Goal: Task Accomplishment & Management: Use online tool/utility

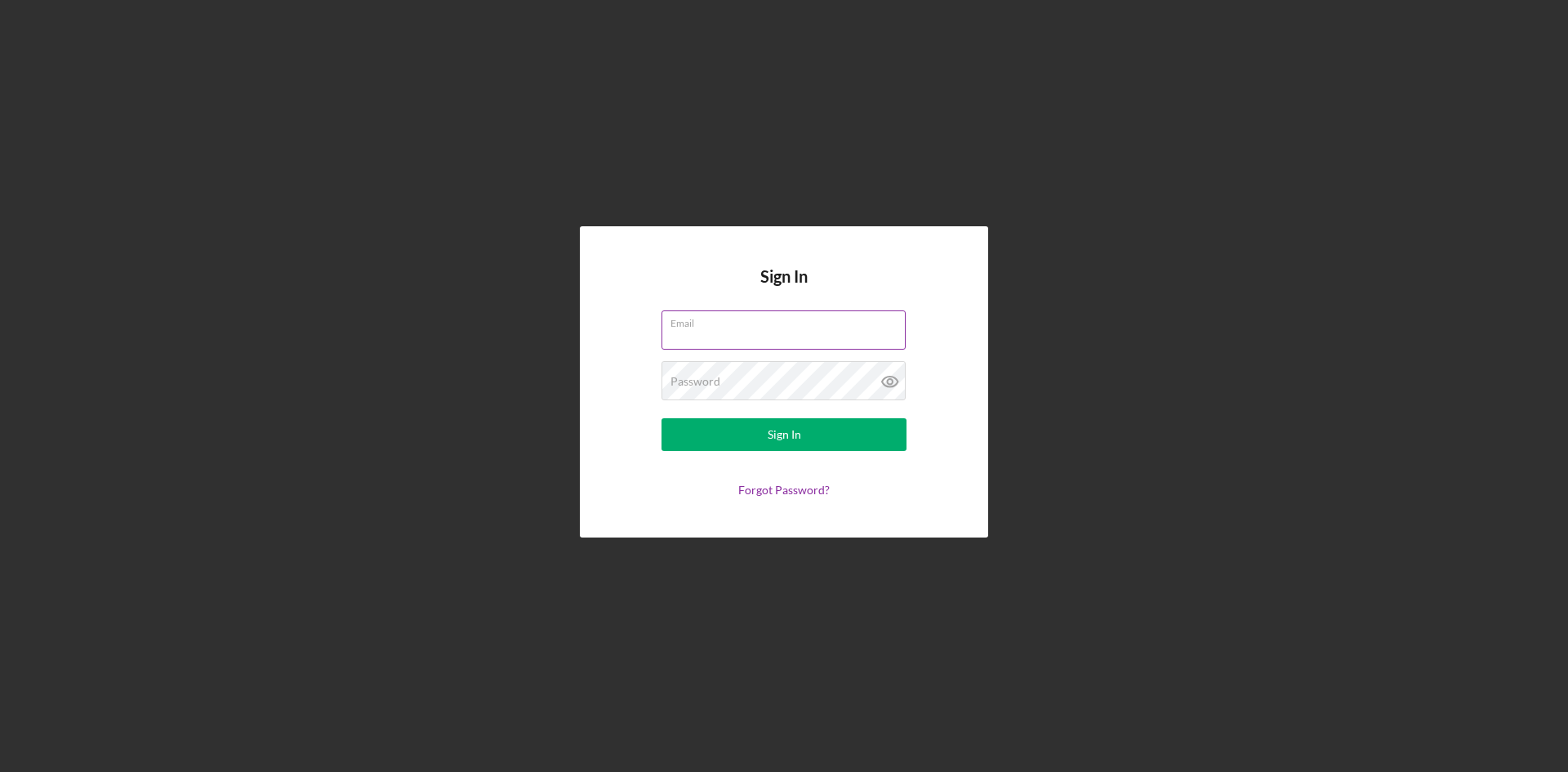
click at [740, 334] on input "Email" at bounding box center [784, 330] width 244 height 39
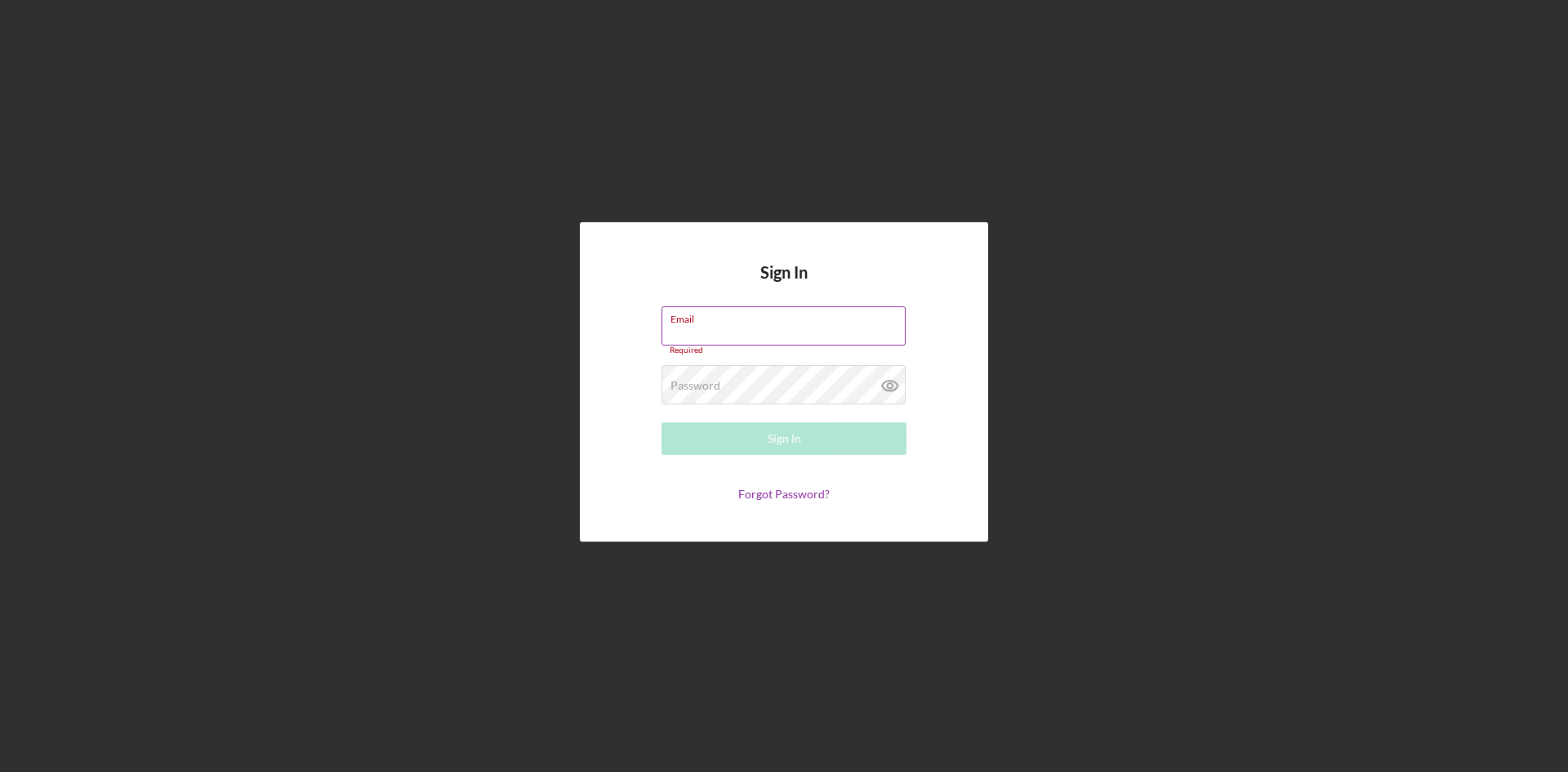
type input "[EMAIL_ADDRESS][DOMAIN_NAME]"
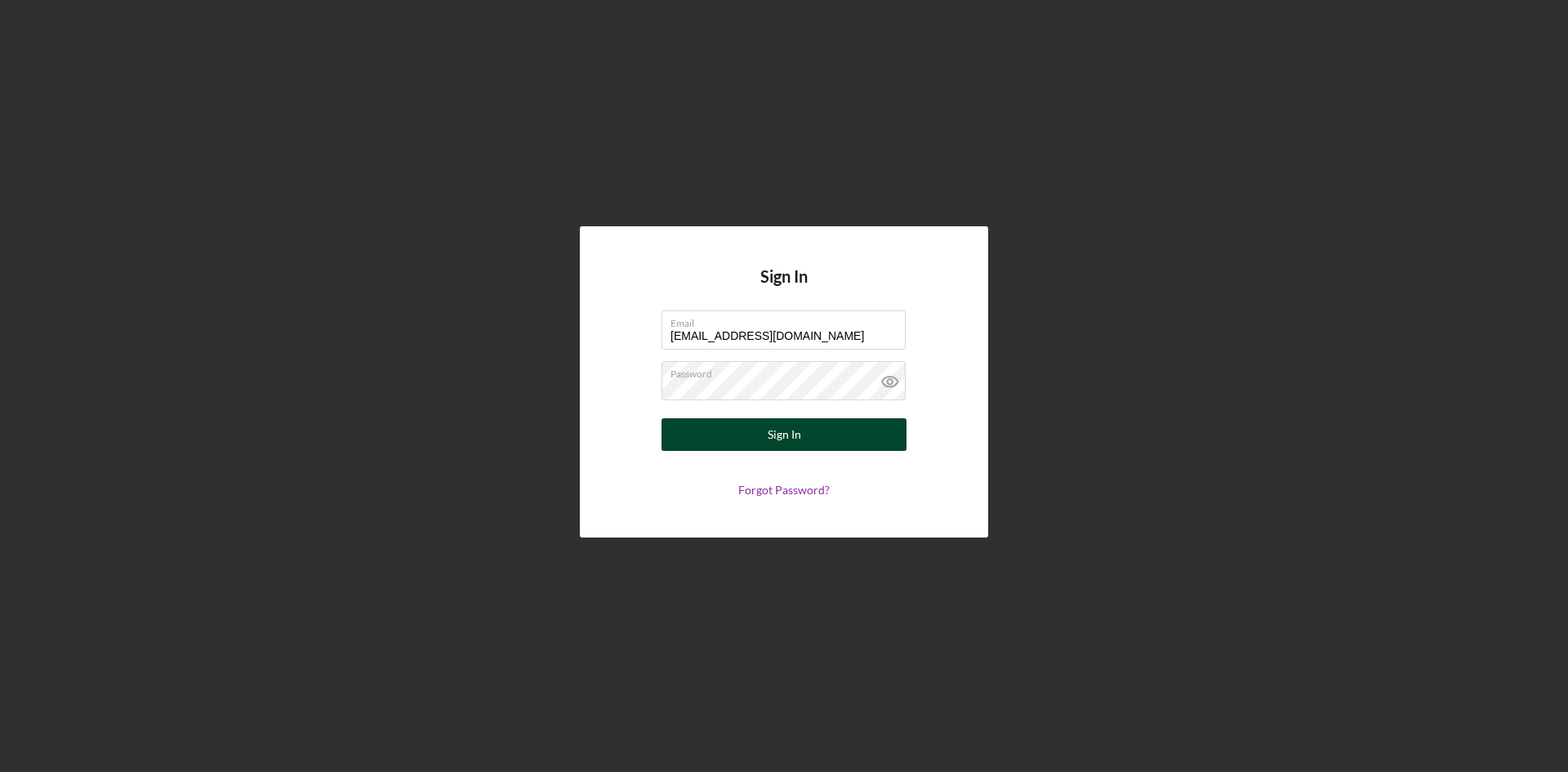
click at [780, 444] on div "Sign In" at bounding box center [784, 435] width 33 height 32
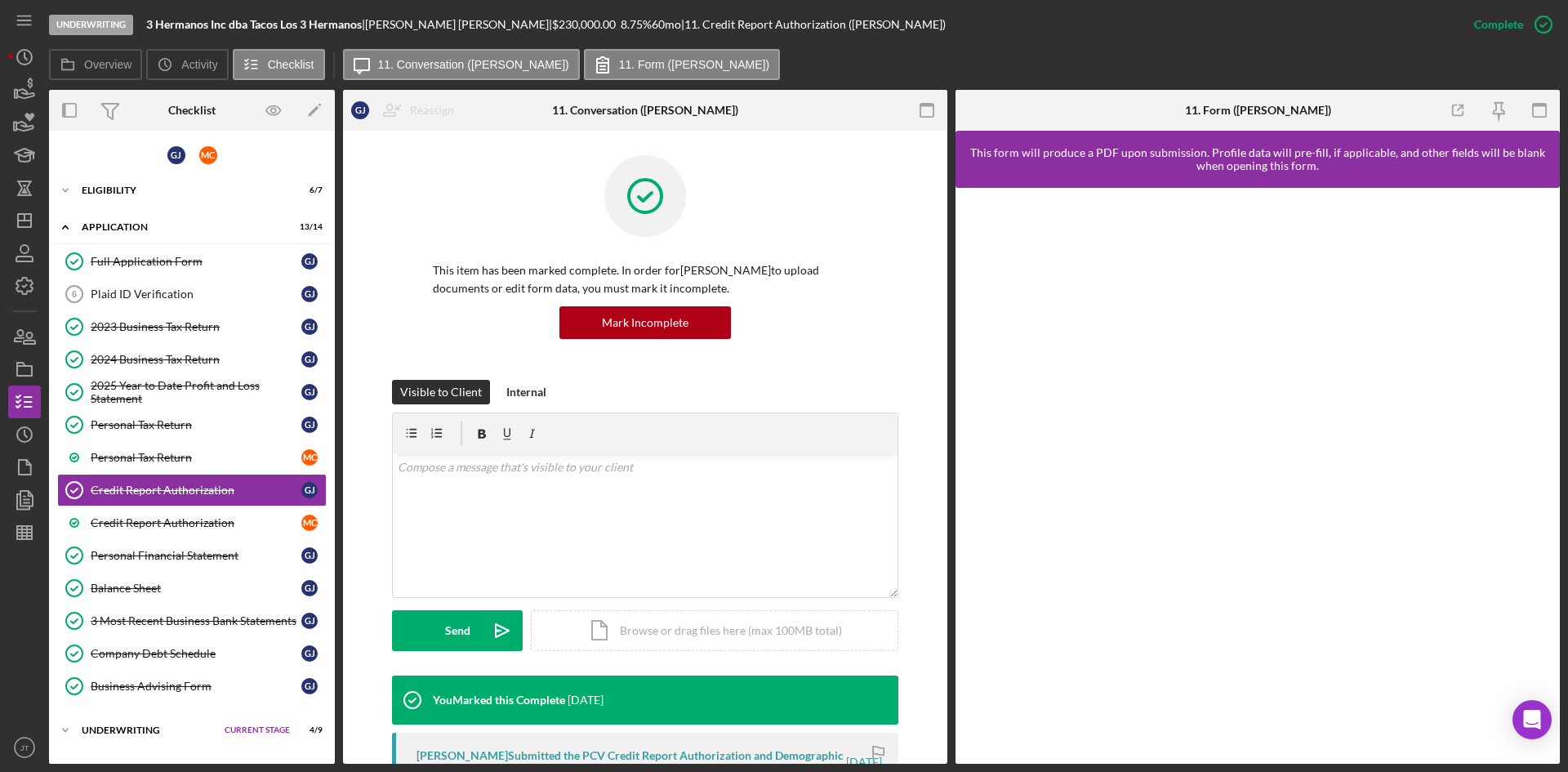
scroll to position [43, 0]
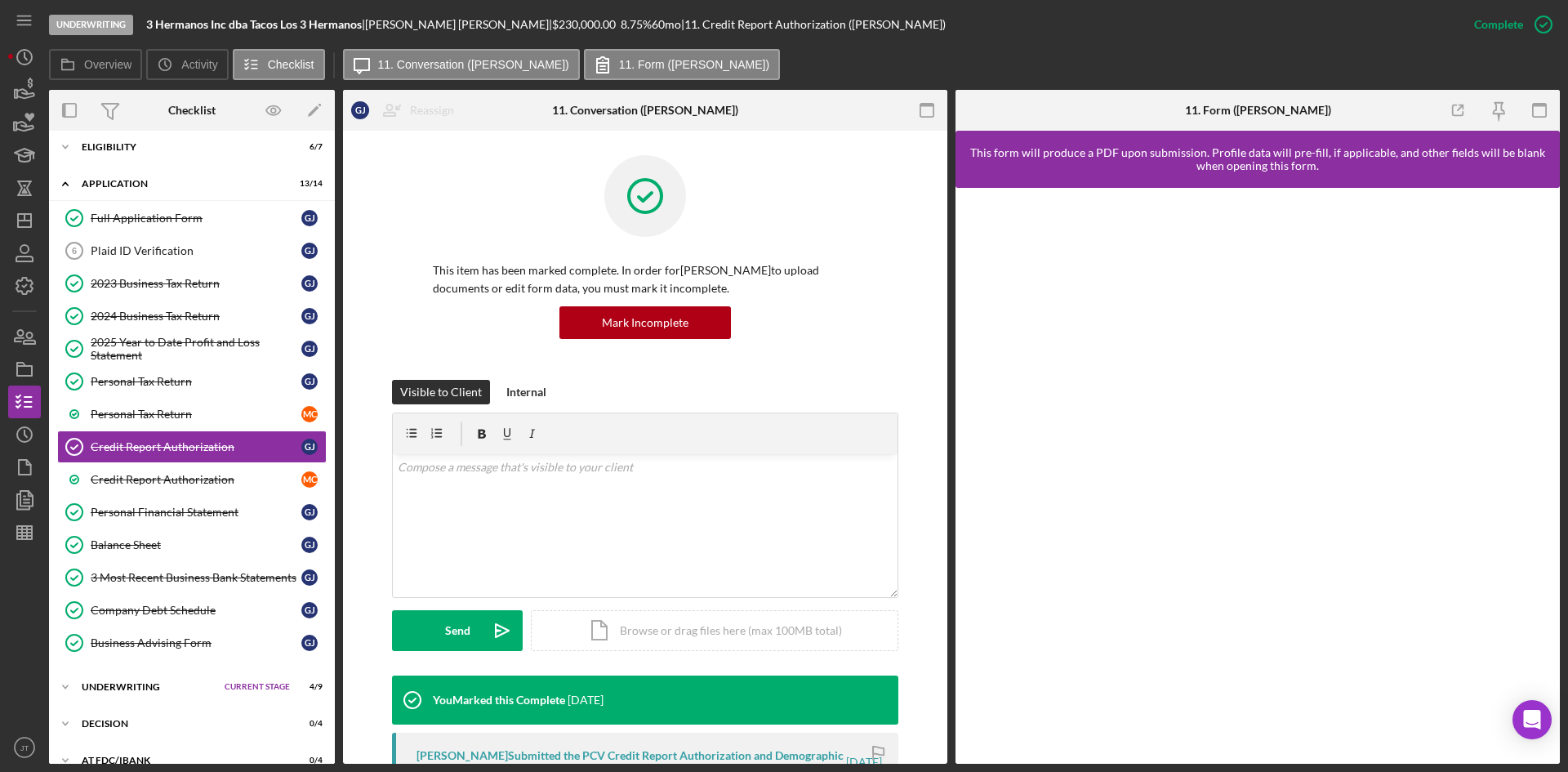
click at [1030, 45] on div "Underwriting 3 Hermanos Inc dba Tacos Los 3 Hermanos | [PERSON_NAME] | $230,000…" at bounding box center [753, 24] width 1409 height 49
click at [1082, 49] on div "Overview Icon/History Activity Checklist Icon/Message 11. Conversation ([PERSON…" at bounding box center [804, 65] width 1511 height 32
